Goal: Task Accomplishment & Management: Use online tool/utility

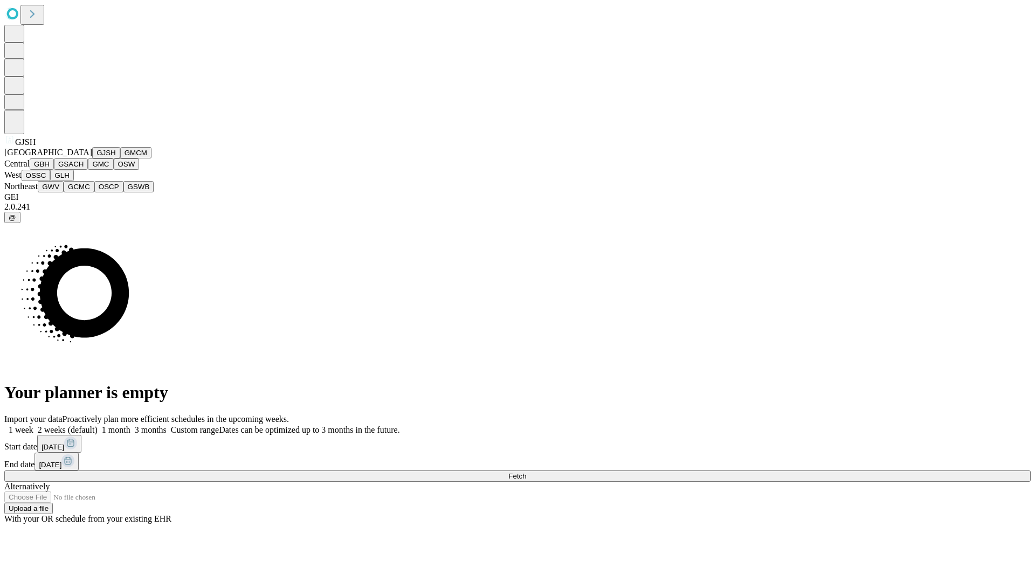
click at [92, 159] on button "GJSH" at bounding box center [106, 152] width 28 height 11
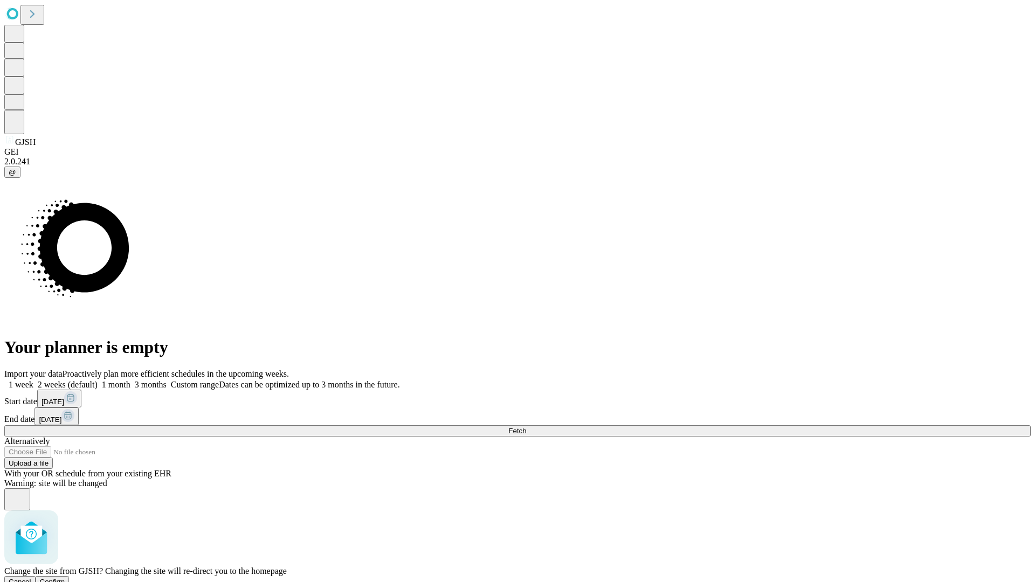
click at [65, 578] on span "Confirm" at bounding box center [52, 582] width 25 height 8
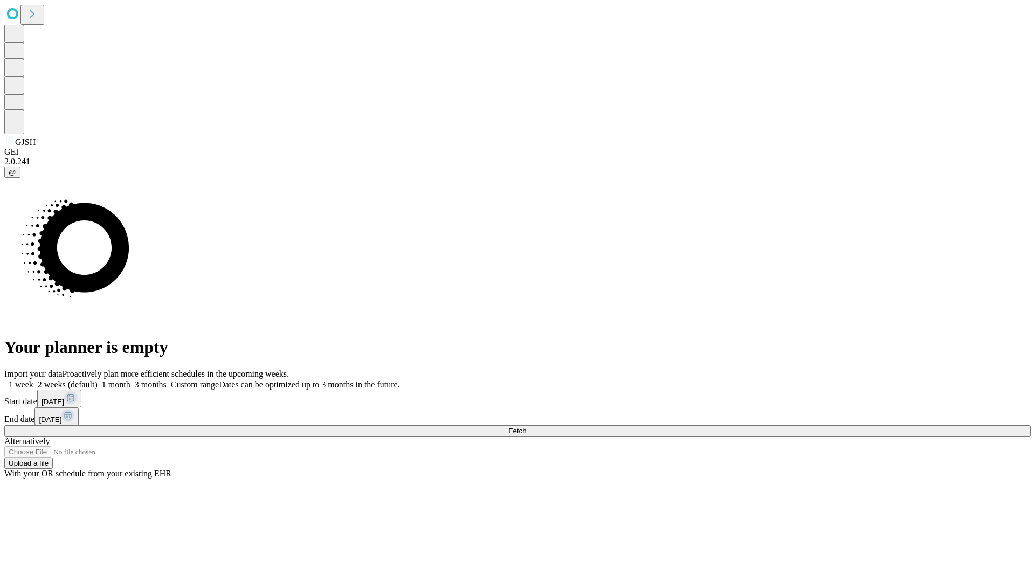
click at [98, 380] on label "2 weeks (default)" at bounding box center [65, 384] width 64 height 9
click at [526, 427] on span "Fetch" at bounding box center [518, 431] width 18 height 8
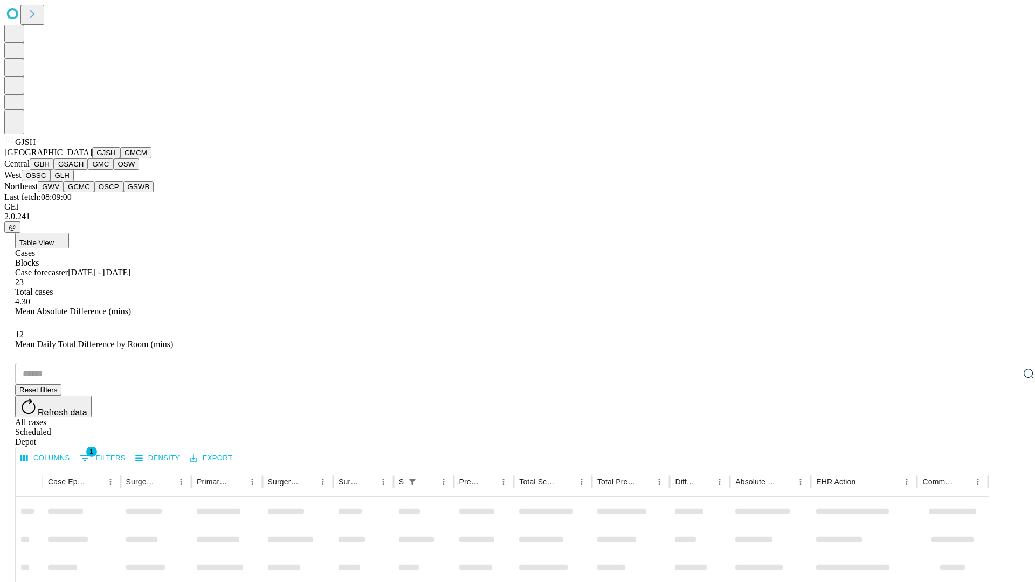
click at [120, 159] on button "GMCM" at bounding box center [135, 152] width 31 height 11
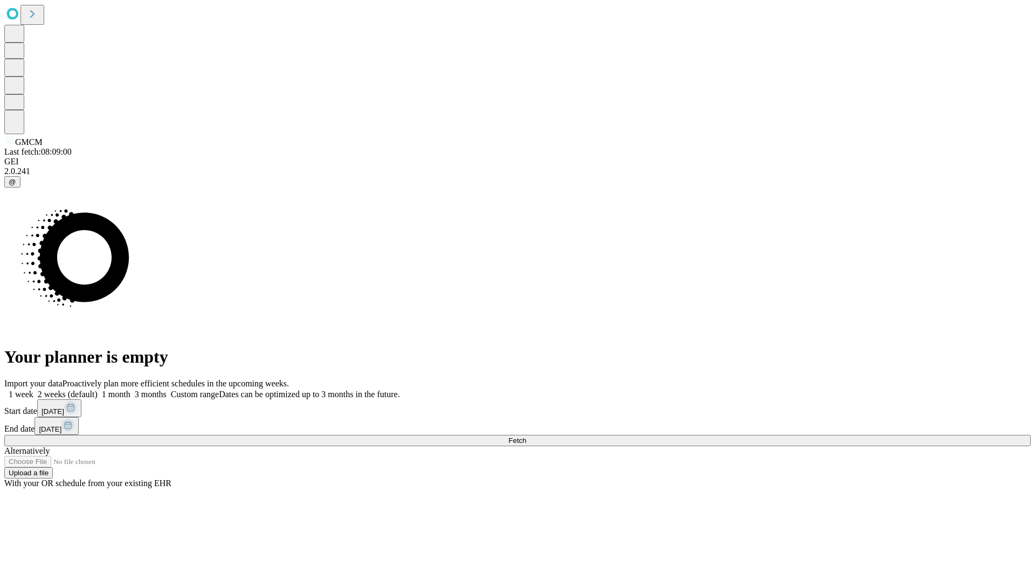
click at [98, 390] on label "2 weeks (default)" at bounding box center [65, 394] width 64 height 9
click at [526, 437] on span "Fetch" at bounding box center [518, 441] width 18 height 8
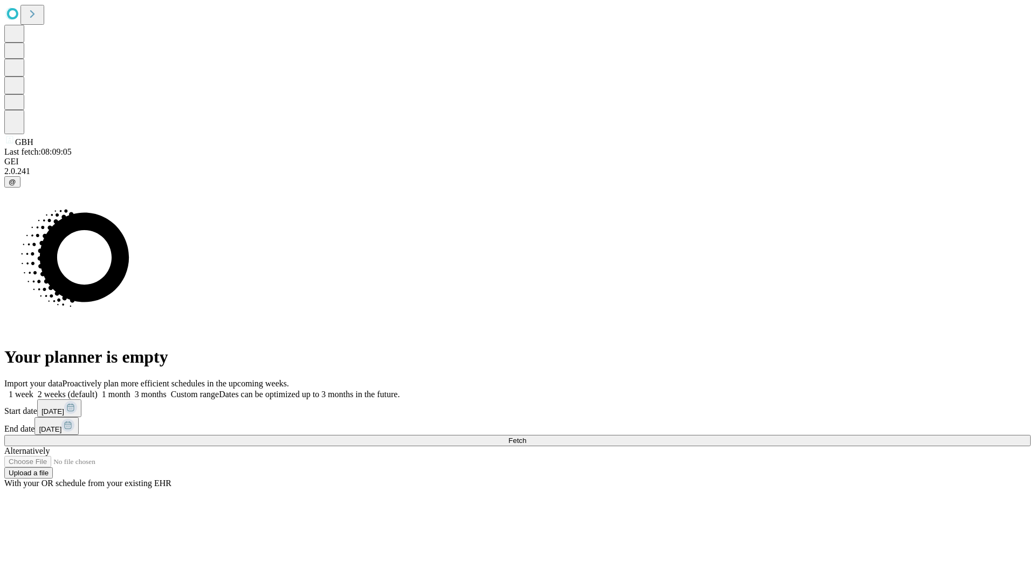
click at [98, 390] on label "2 weeks (default)" at bounding box center [65, 394] width 64 height 9
click at [526, 437] on span "Fetch" at bounding box center [518, 441] width 18 height 8
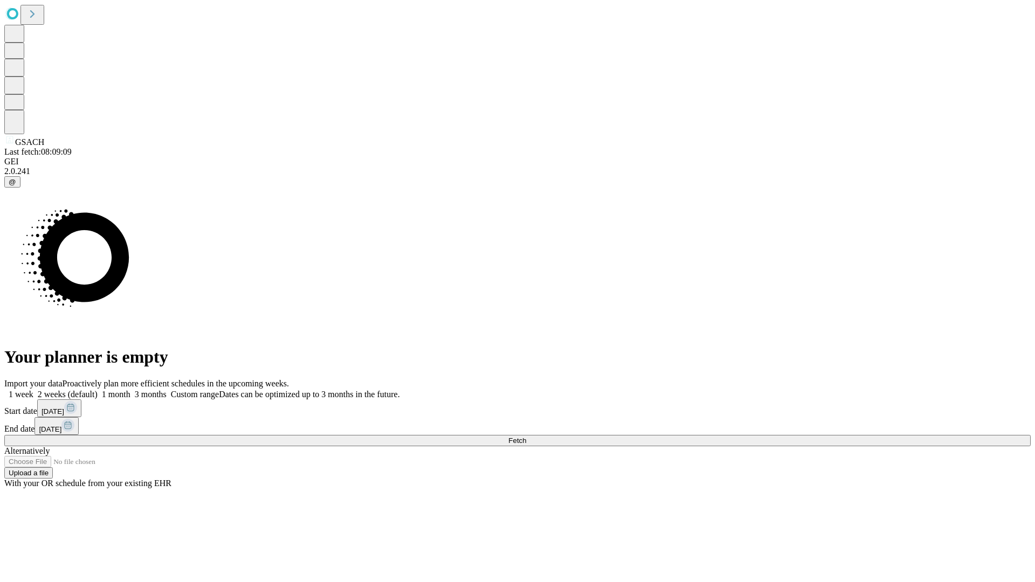
click at [98, 390] on label "2 weeks (default)" at bounding box center [65, 394] width 64 height 9
click at [526, 437] on span "Fetch" at bounding box center [518, 441] width 18 height 8
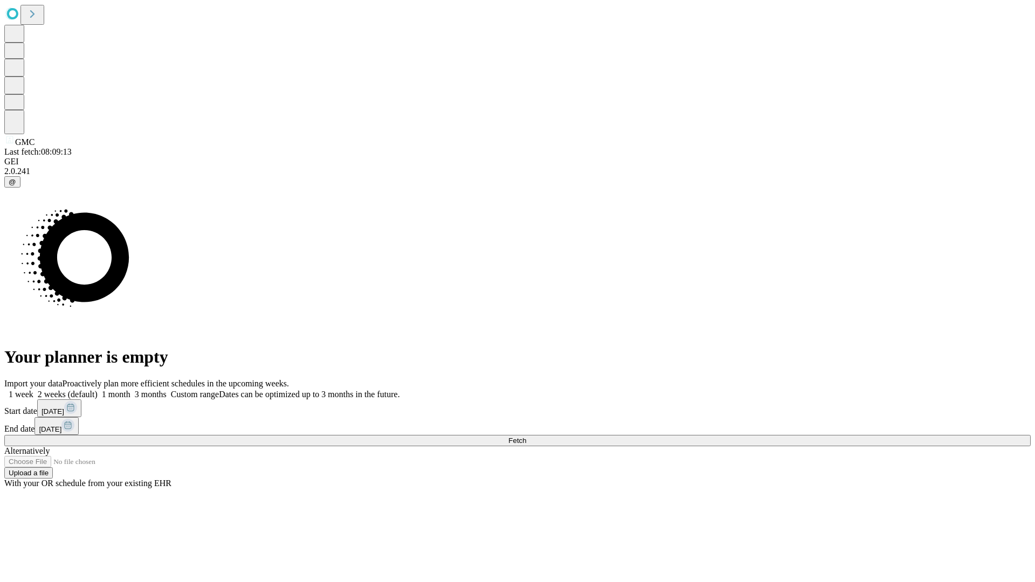
click at [98, 390] on label "2 weeks (default)" at bounding box center [65, 394] width 64 height 9
click at [526, 437] on span "Fetch" at bounding box center [518, 441] width 18 height 8
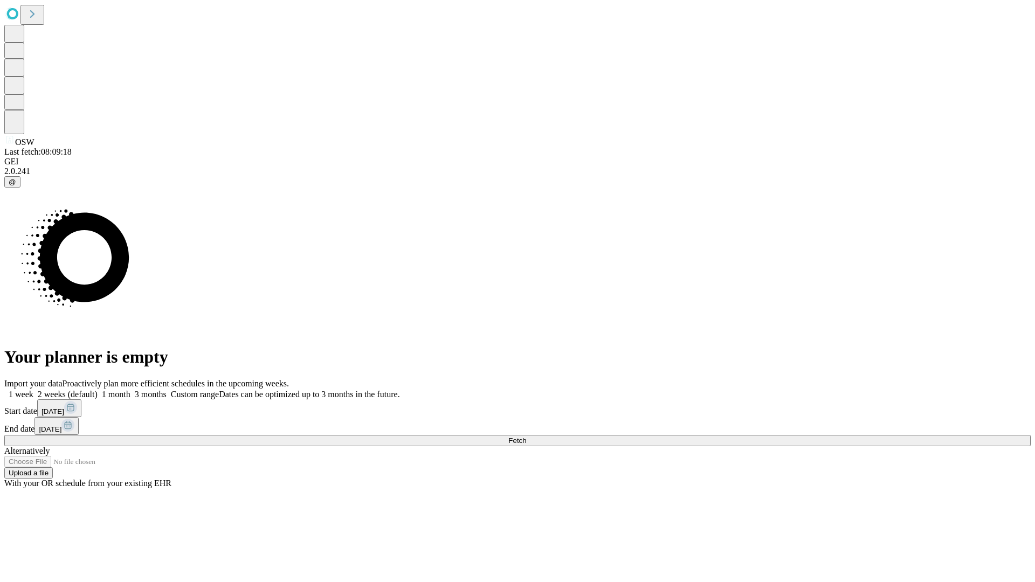
click at [98, 390] on label "2 weeks (default)" at bounding box center [65, 394] width 64 height 9
click at [526, 437] on span "Fetch" at bounding box center [518, 441] width 18 height 8
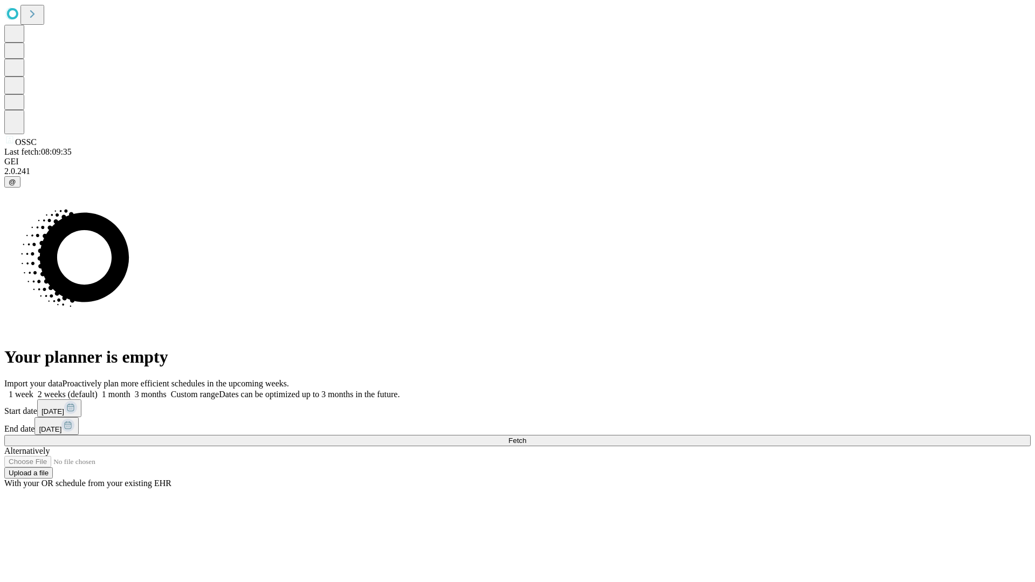
click at [526, 437] on span "Fetch" at bounding box center [518, 441] width 18 height 8
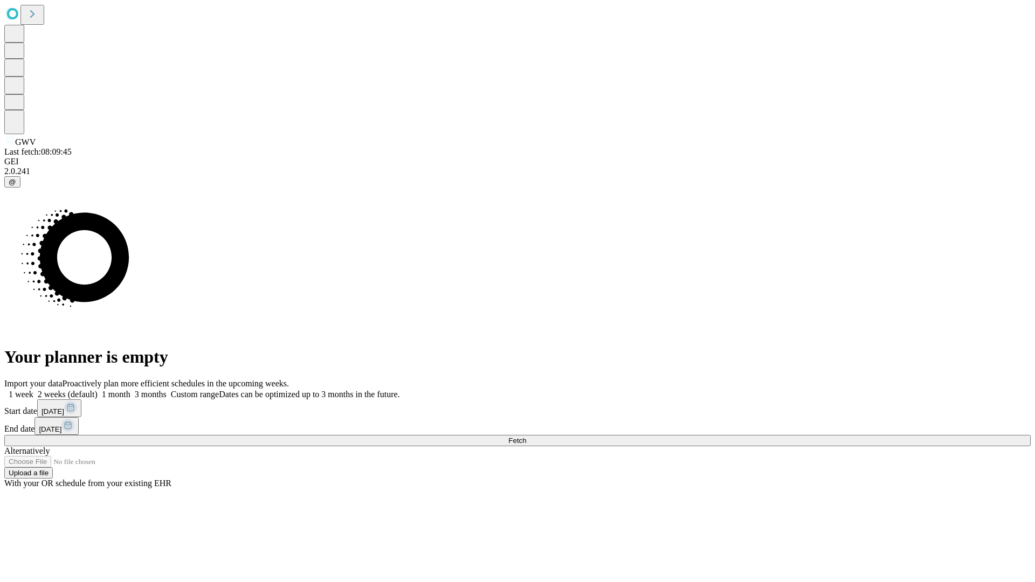
click at [526, 437] on span "Fetch" at bounding box center [518, 441] width 18 height 8
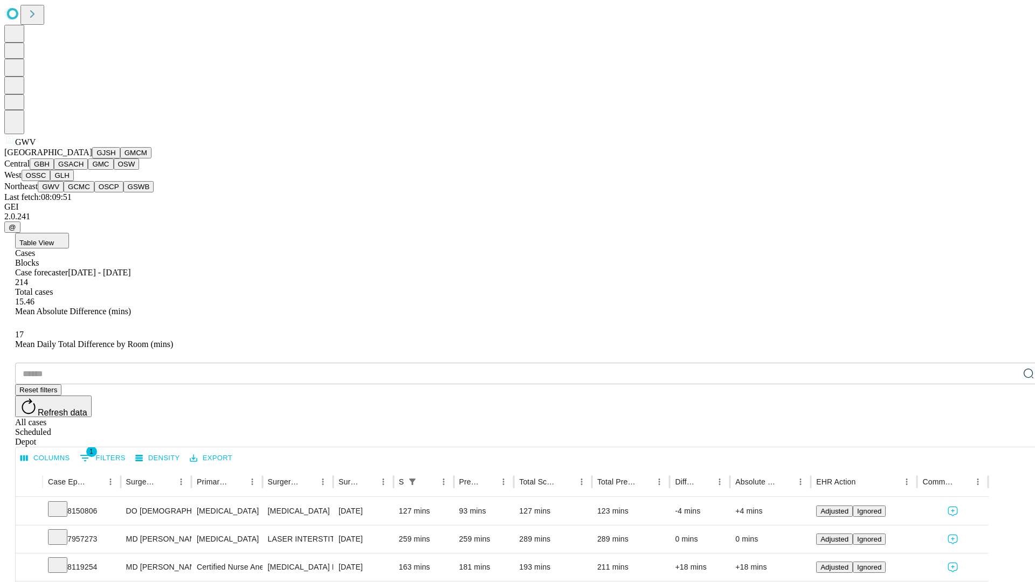
click at [84, 193] on button "GCMC" at bounding box center [79, 186] width 31 height 11
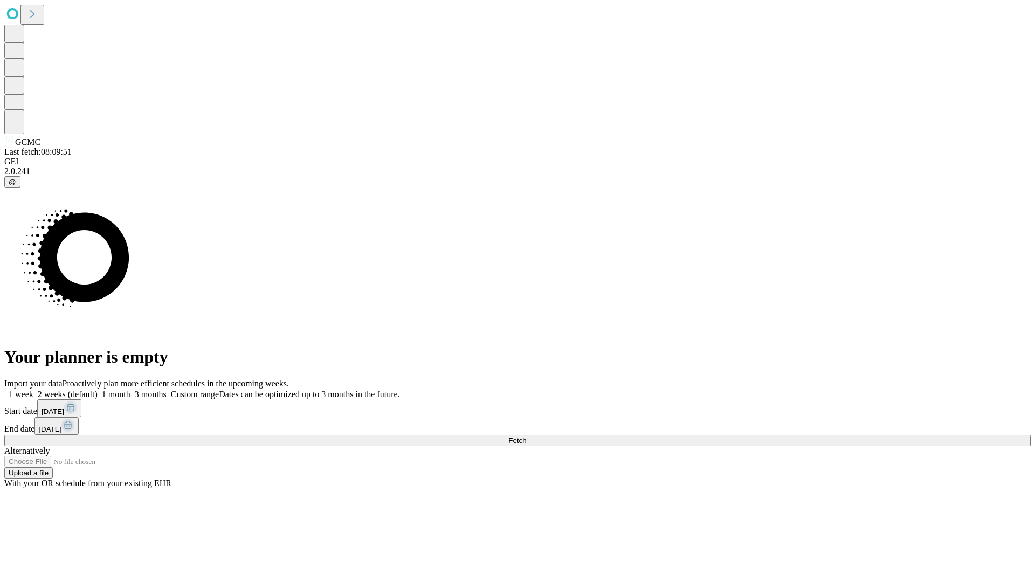
click at [98, 390] on label "2 weeks (default)" at bounding box center [65, 394] width 64 height 9
click at [526, 437] on span "Fetch" at bounding box center [518, 441] width 18 height 8
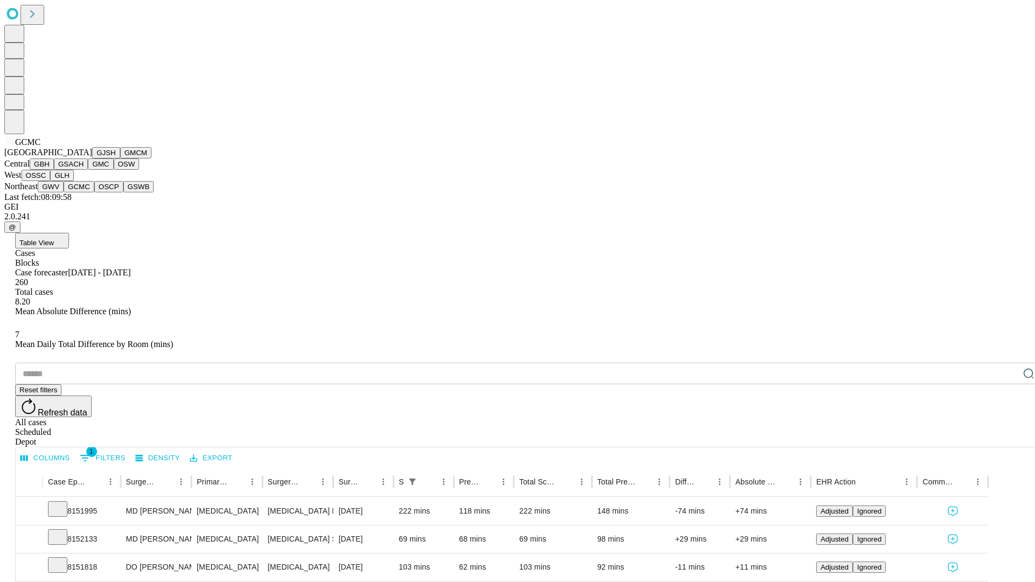
click at [94, 193] on button "OSCP" at bounding box center [108, 186] width 29 height 11
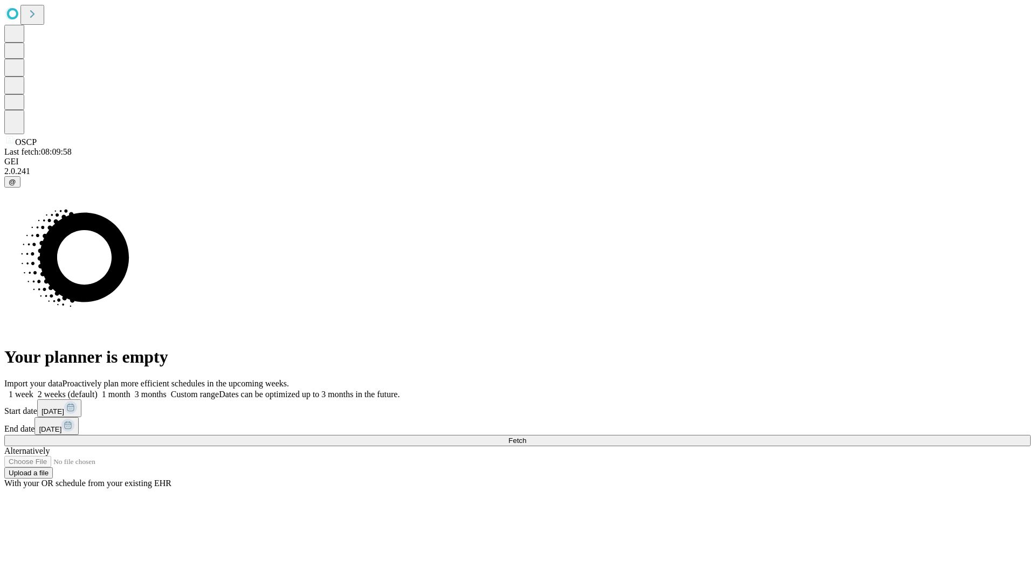
click at [98, 390] on label "2 weeks (default)" at bounding box center [65, 394] width 64 height 9
click at [526, 437] on span "Fetch" at bounding box center [518, 441] width 18 height 8
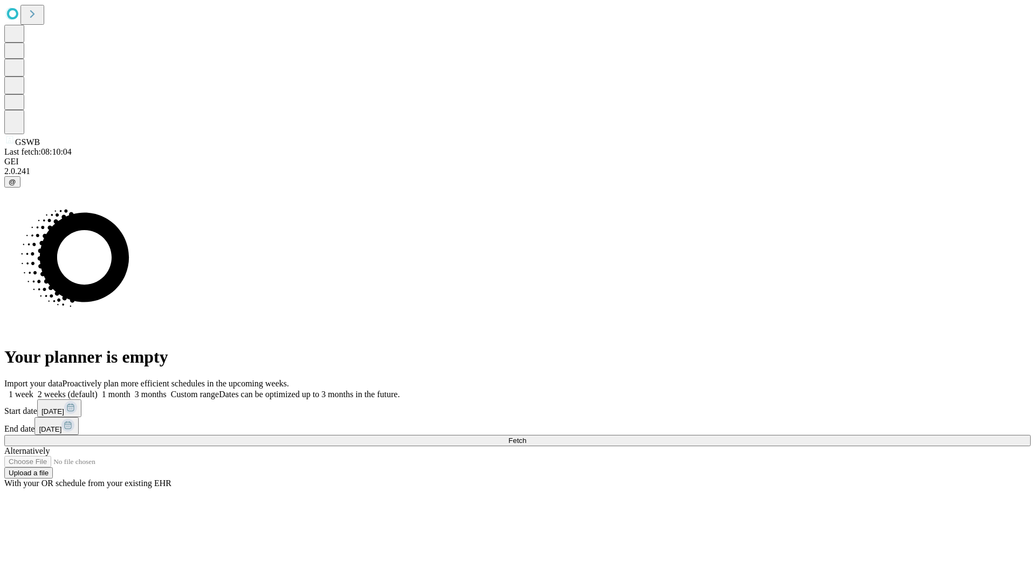
click at [98, 390] on label "2 weeks (default)" at bounding box center [65, 394] width 64 height 9
click at [526, 437] on span "Fetch" at bounding box center [518, 441] width 18 height 8
